Goal: Check status: Check status

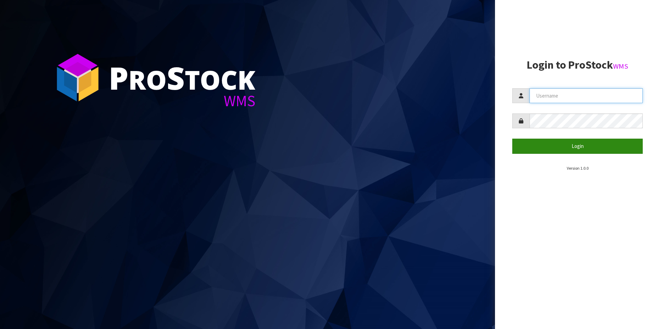
type input "NEOGEN"
click at [576, 144] on button "Login" at bounding box center [578, 146] width 131 height 15
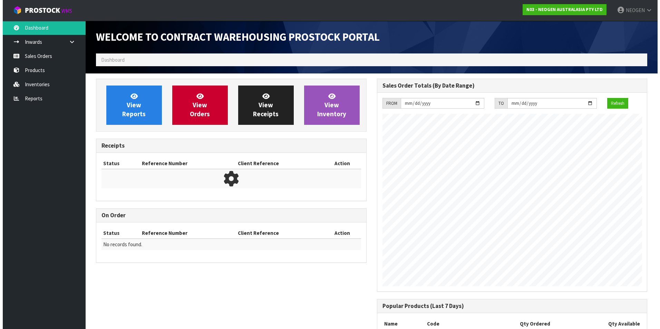
scroll to position [383, 281]
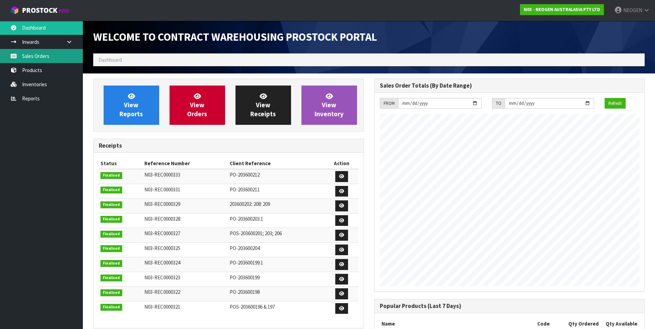
drag, startPoint x: 42, startPoint y: 55, endPoint x: 50, endPoint y: 54, distance: 7.6
click at [42, 55] on link "Sales Orders" at bounding box center [41, 56] width 83 height 14
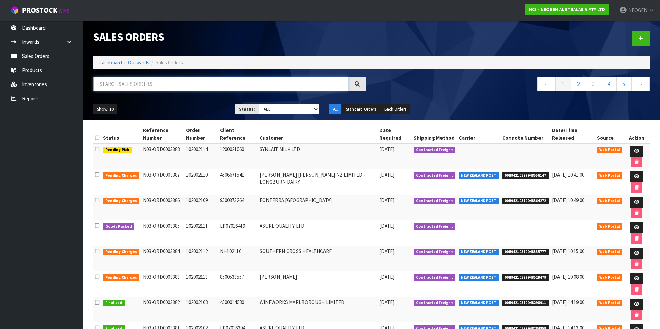
click at [117, 85] on input "text" at bounding box center [220, 84] width 255 height 15
type input "102002102"
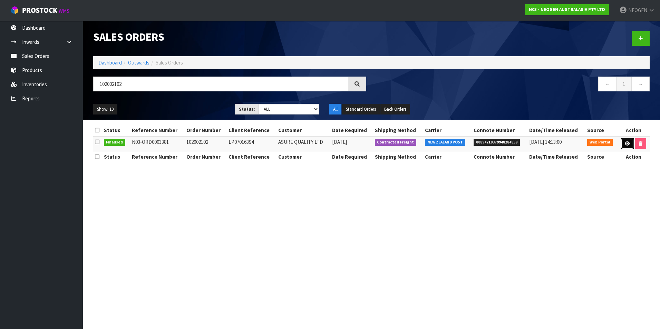
click at [626, 143] on icon at bounding box center [627, 144] width 5 height 4
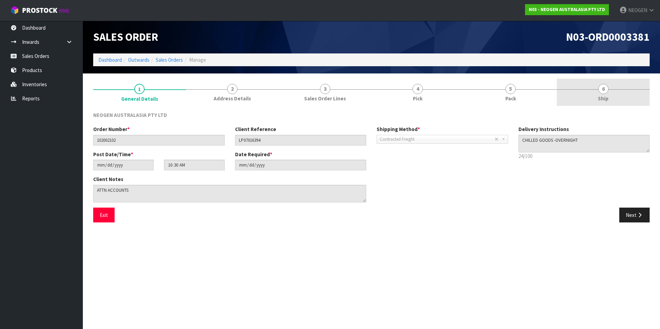
click at [602, 91] on span "6" at bounding box center [604, 89] width 10 height 10
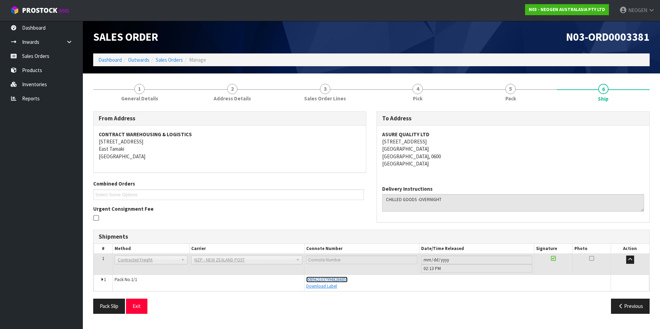
click at [312, 280] on span "00894210379948284859" at bounding box center [326, 280] width 41 height 6
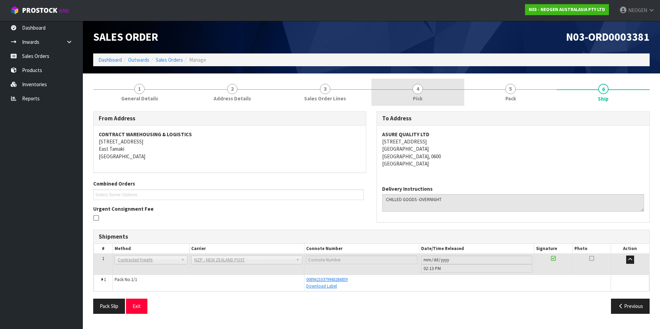
click at [417, 89] on span "4" at bounding box center [418, 89] width 10 height 10
